Goal: Navigation & Orientation: Find specific page/section

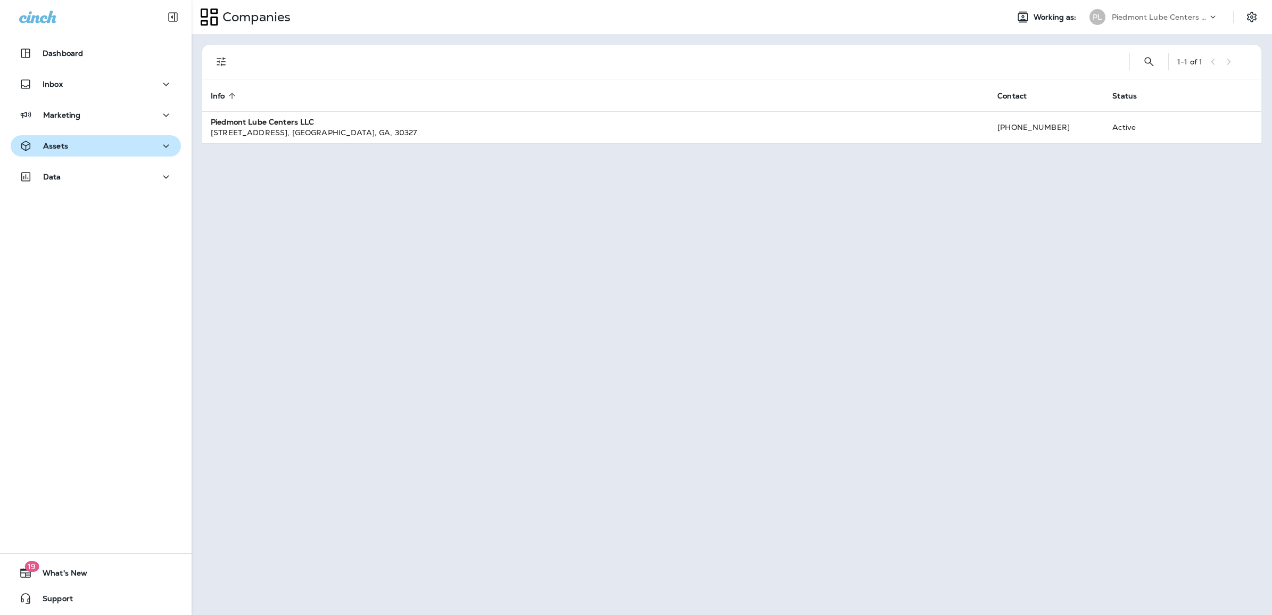
drag, startPoint x: 52, startPoint y: 154, endPoint x: 68, endPoint y: 142, distance: 20.1
click at [52, 154] on button "Assets" at bounding box center [96, 145] width 170 height 21
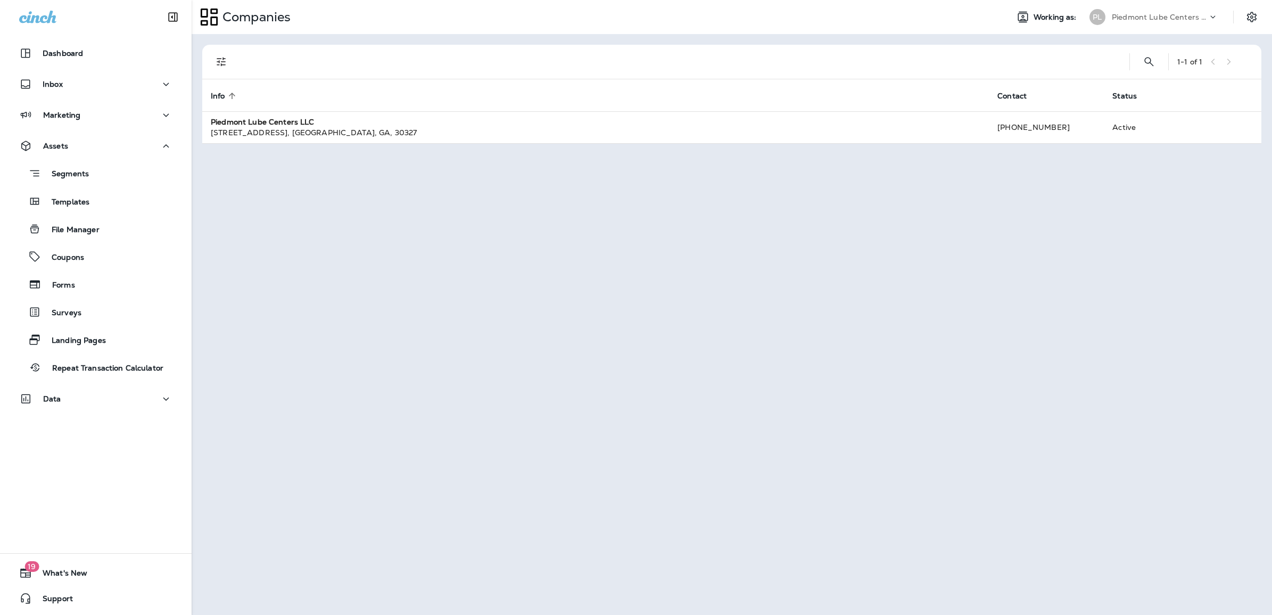
click at [40, 126] on div "Marketing" at bounding box center [96, 117] width 192 height 27
click at [56, 113] on p "Marketing" at bounding box center [61, 115] width 37 height 9
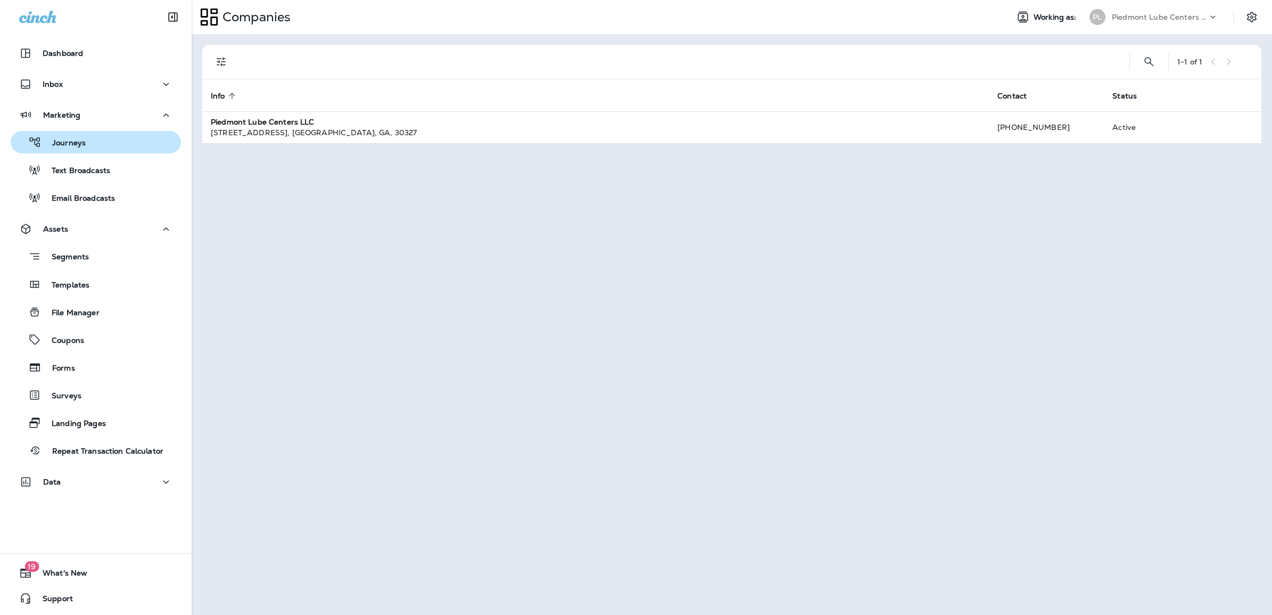
click at [75, 134] on div "Journeys" at bounding box center [50, 142] width 71 height 16
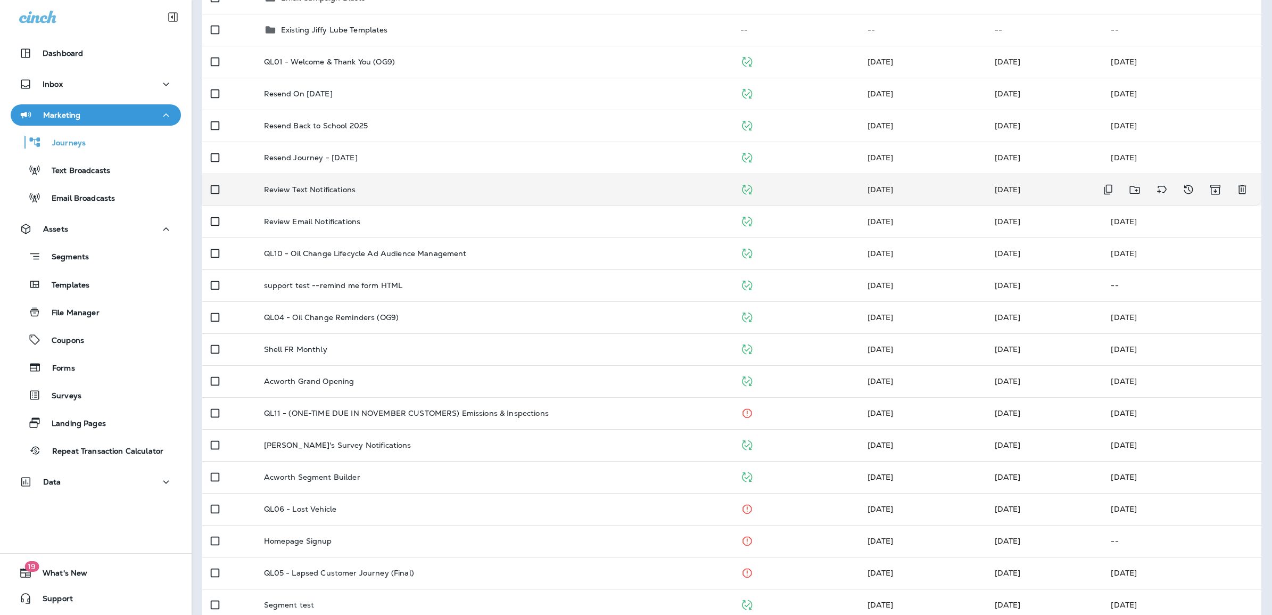
scroll to position [200, 0]
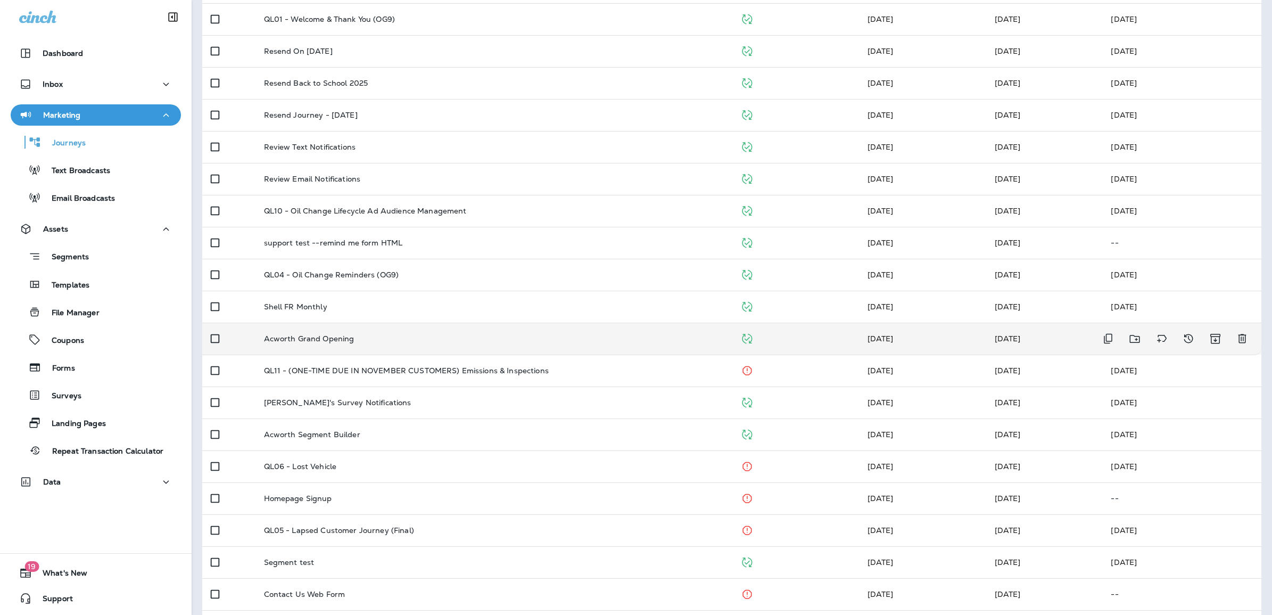
click at [329, 335] on p "Acworth Grand Opening" at bounding box center [309, 338] width 91 height 9
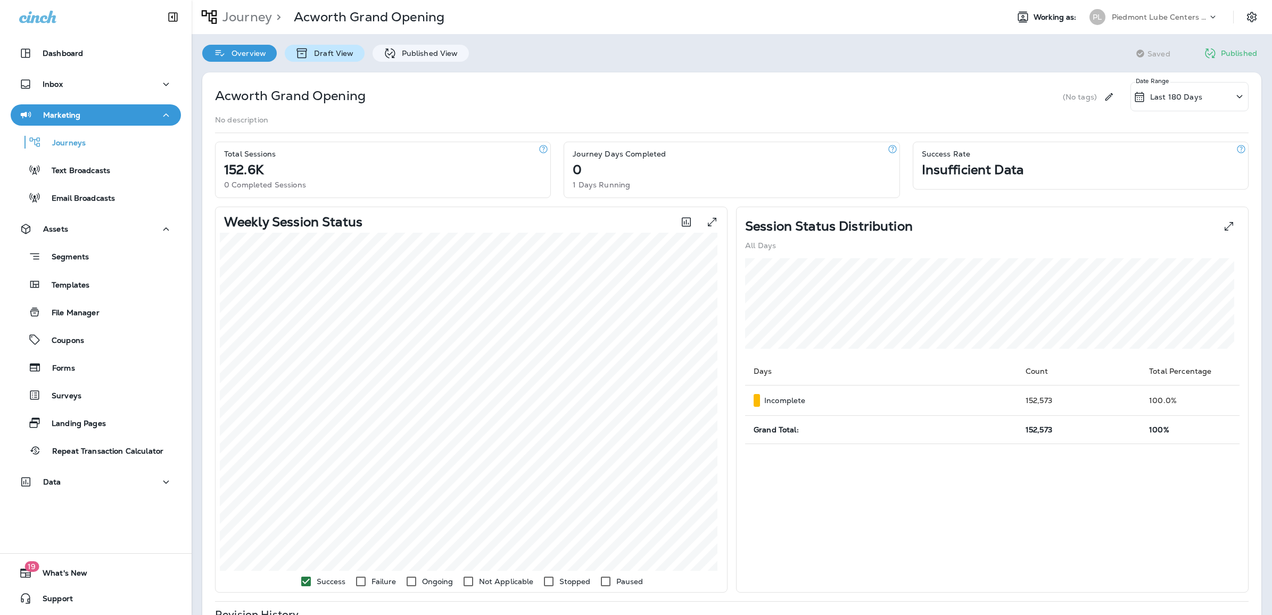
click at [318, 54] on p "Draft View" at bounding box center [331, 53] width 45 height 9
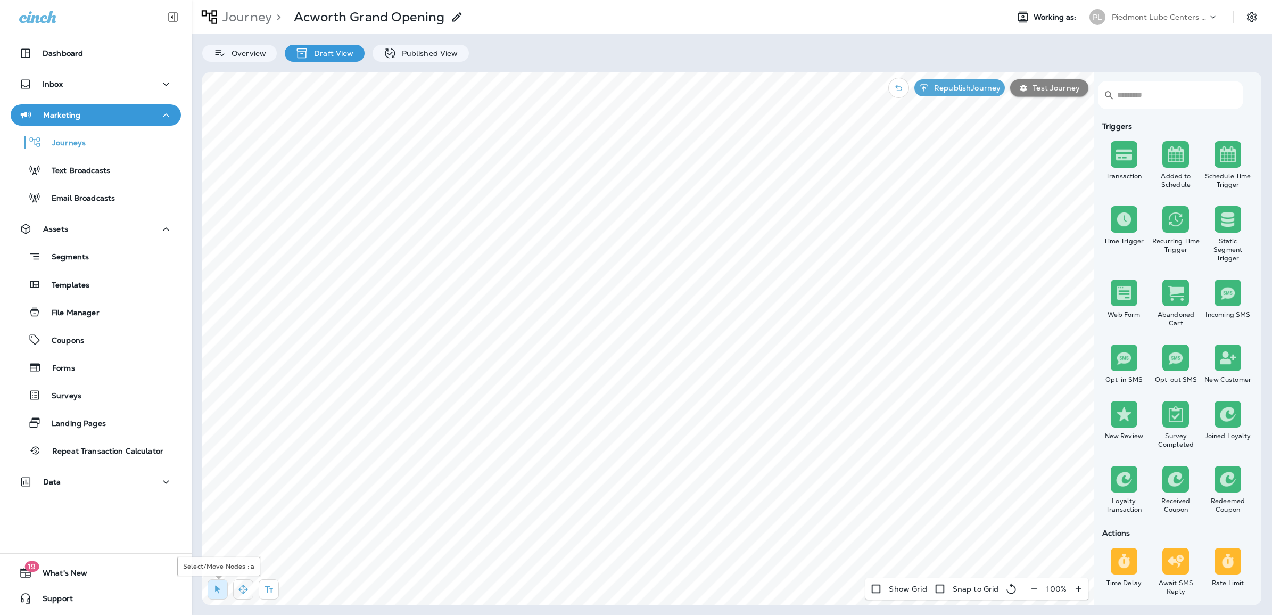
click at [241, 587] on icon "button" at bounding box center [243, 589] width 9 height 9
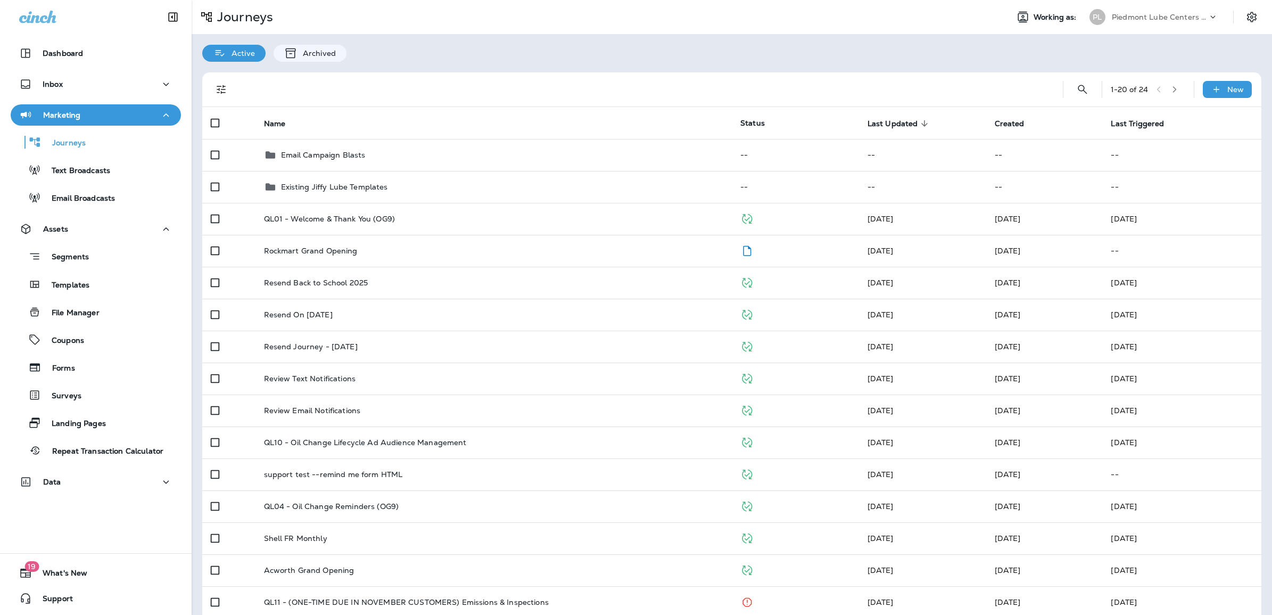
scroll to position [237, 0]
